Goal: Task Accomplishment & Management: Manage account settings

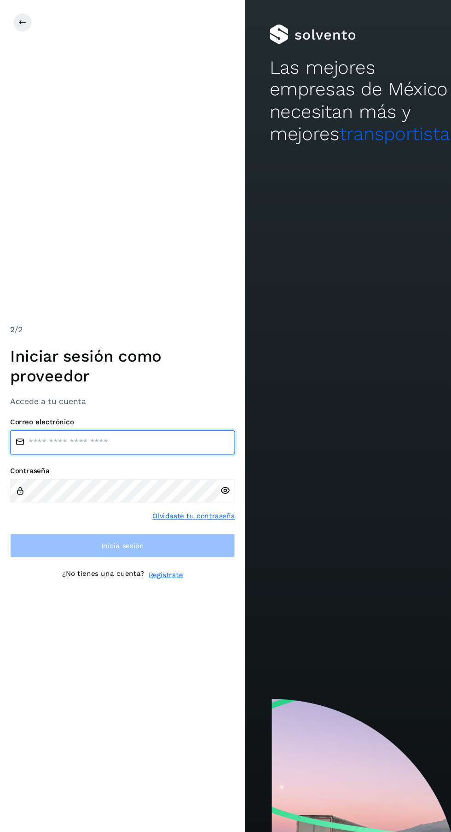
click at [160, 418] on input "email" at bounding box center [112, 407] width 207 height 22
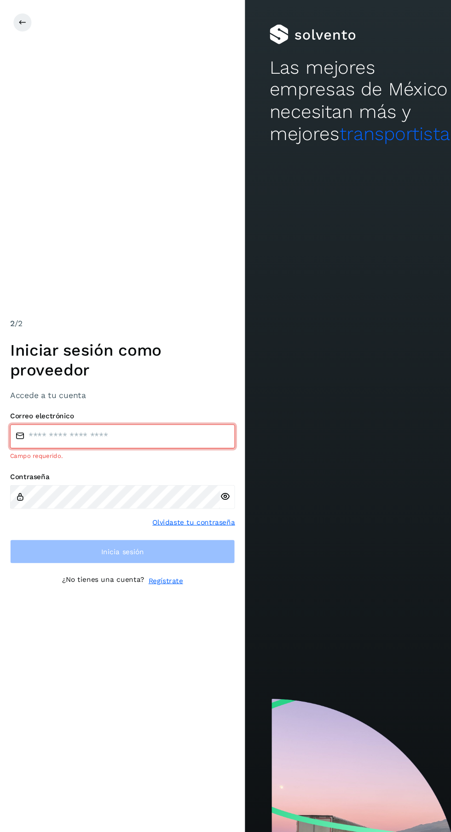
type input "**********"
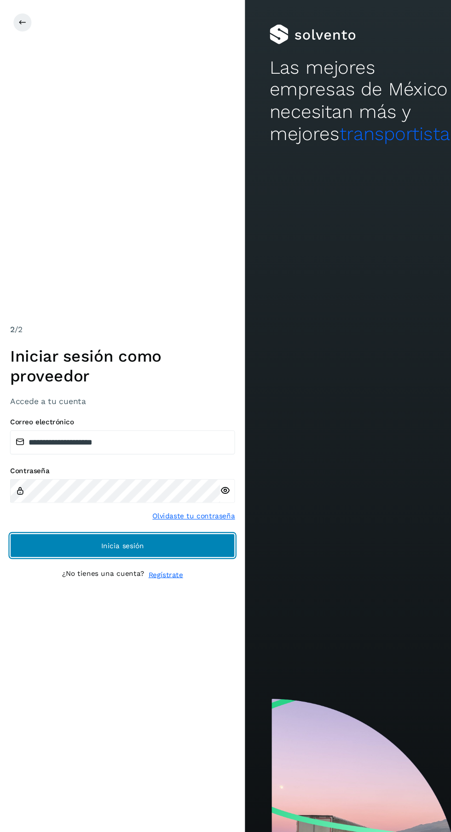
click at [182, 513] on button "Inicia sesión" at bounding box center [112, 502] width 207 height 22
click at [175, 513] on button "Inicia sesión" at bounding box center [112, 502] width 207 height 22
click at [191, 513] on button "Inicia sesión" at bounding box center [112, 502] width 207 height 22
click at [197, 513] on button "Inicia sesión" at bounding box center [112, 502] width 207 height 22
click at [191, 513] on button "Inicia sesión" at bounding box center [112, 502] width 207 height 22
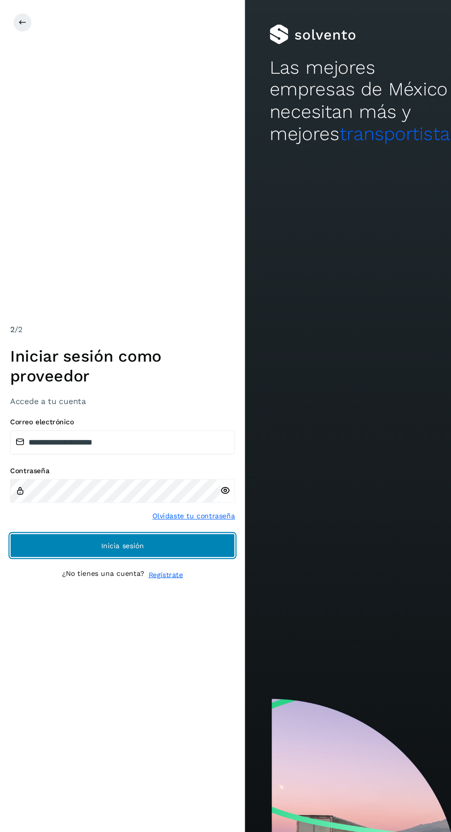
click at [176, 513] on button "Inicia sesión" at bounding box center [112, 502] width 207 height 22
click at [136, 513] on button "Inicia sesión" at bounding box center [112, 502] width 207 height 22
click at [74, 513] on button "Inicia sesión" at bounding box center [112, 502] width 207 height 22
click at [180, 513] on button "Inicia sesión" at bounding box center [112, 502] width 207 height 22
click at [77, 513] on button "Inicia sesión" at bounding box center [112, 502] width 207 height 22
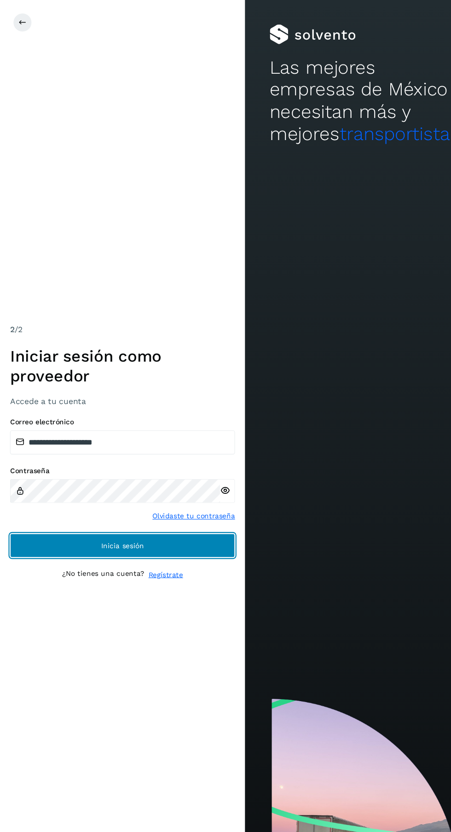
click at [100, 505] on span "Inicia sesión" at bounding box center [112, 502] width 39 height 6
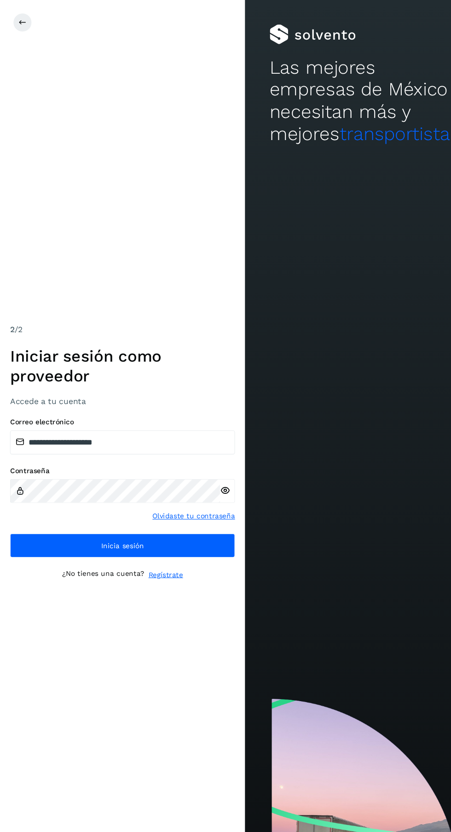
click at [115, 513] on button "Inicia sesión" at bounding box center [112, 502] width 207 height 22
